Goal: Task Accomplishment & Management: Manage account settings

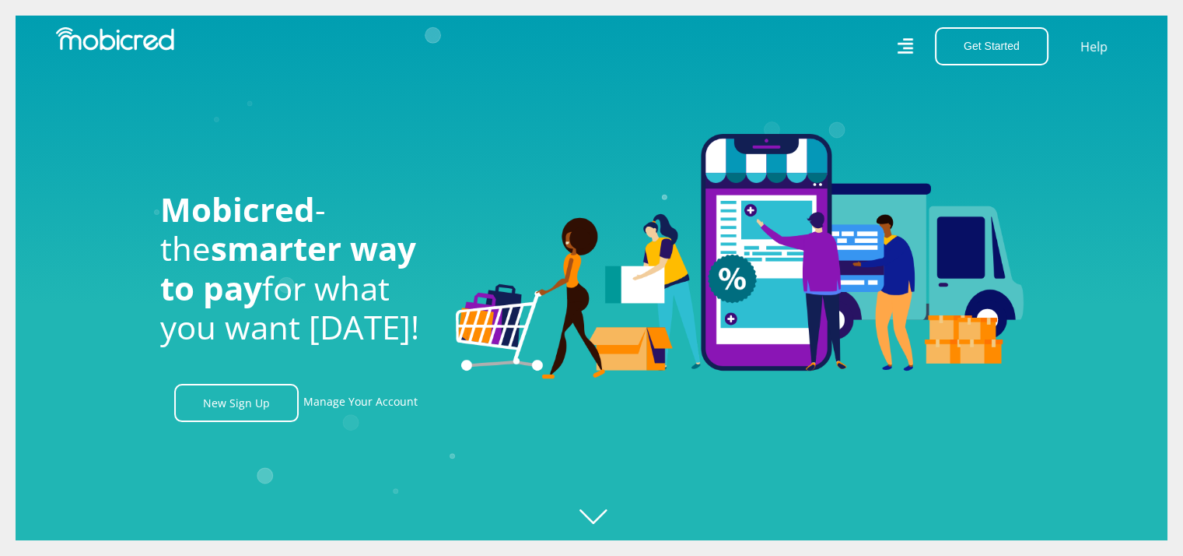
scroll to position [0, 1995]
click at [335, 408] on link "Manage Your Account" at bounding box center [360, 403] width 114 height 38
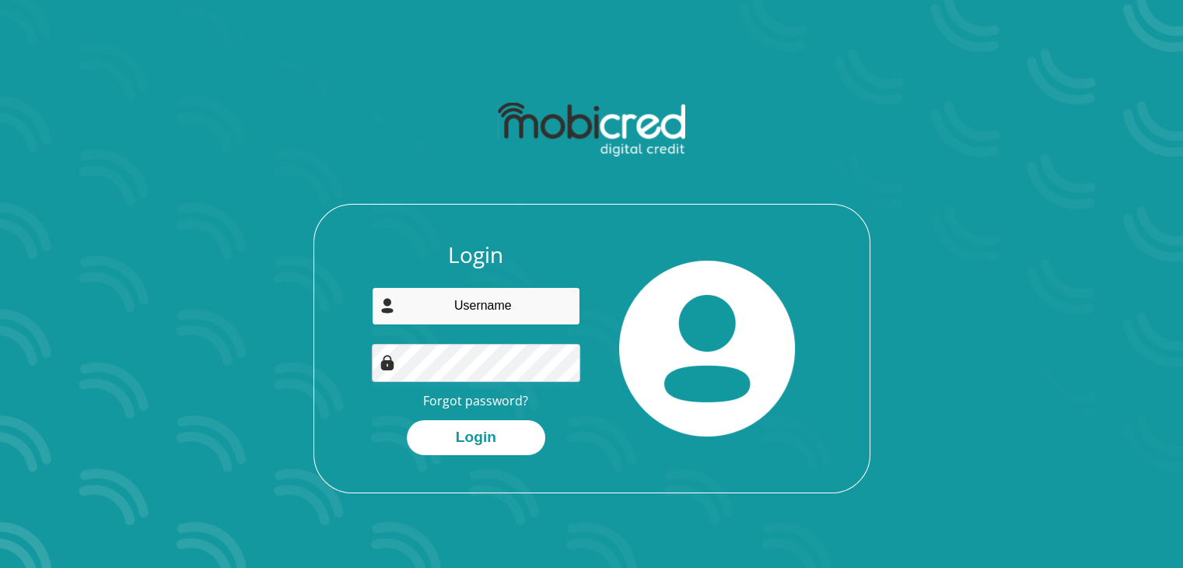
type input "[EMAIL_ADDRESS][DOMAIN_NAME]"
click at [407, 420] on button "Login" at bounding box center [476, 437] width 138 height 35
